Goal: Information Seeking & Learning: Learn about a topic

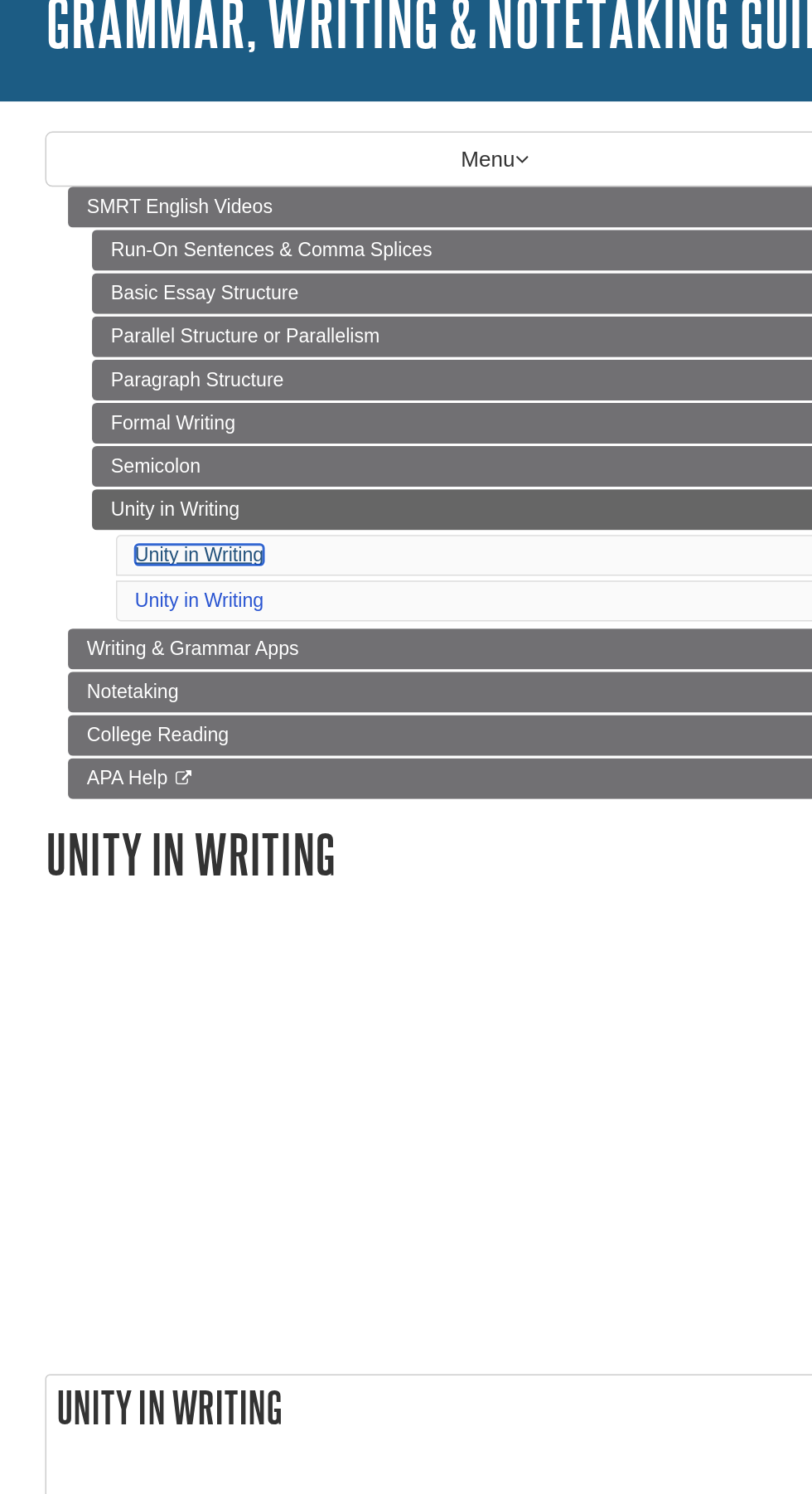
click at [210, 506] on link "Unity in Writing" at bounding box center [201, 498] width 88 height 14
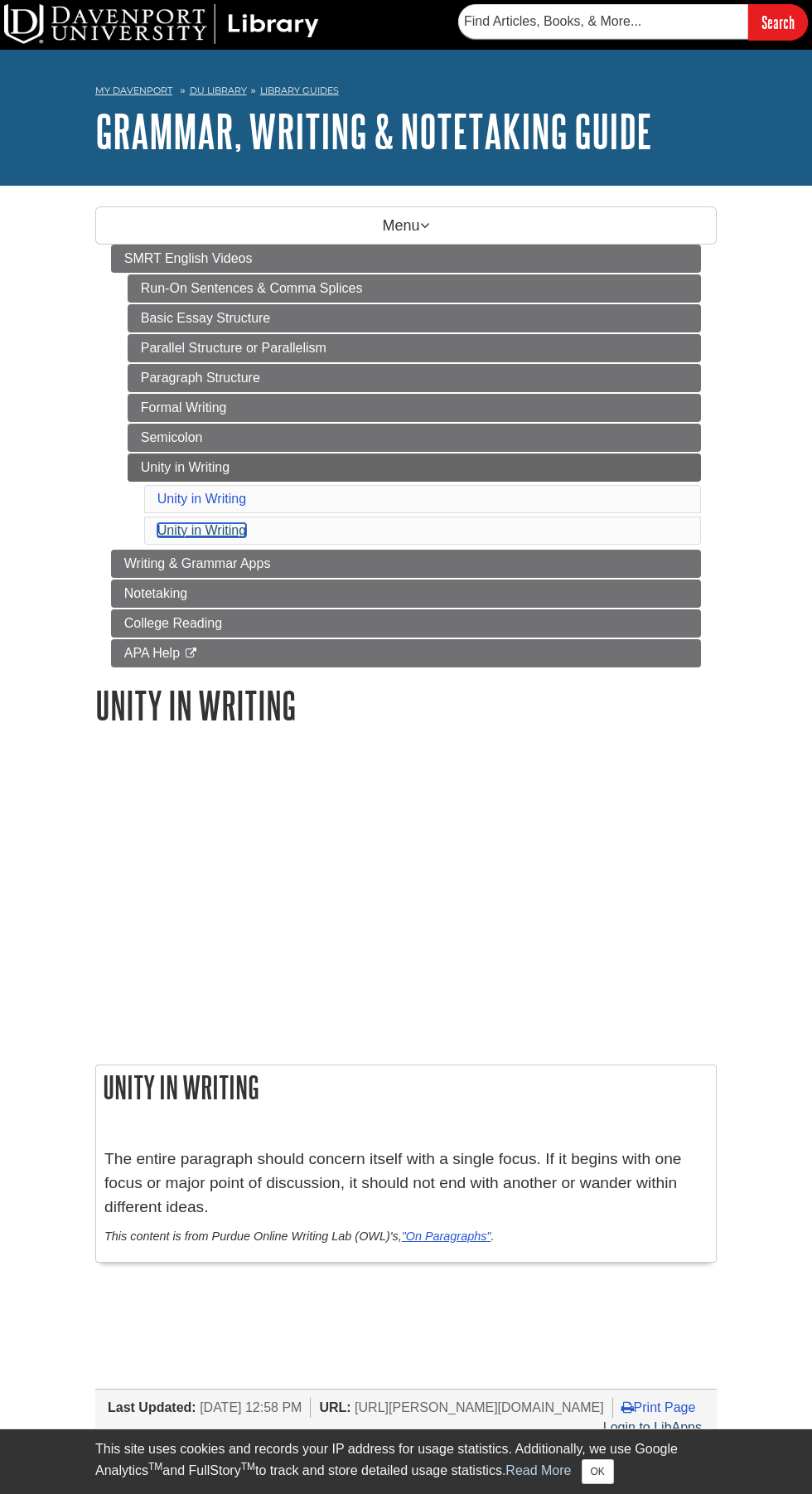
click at [246, 530] on link "Unity in Writing" at bounding box center [201, 530] width 88 height 14
